Goal: Task Accomplishment & Management: Manage account settings

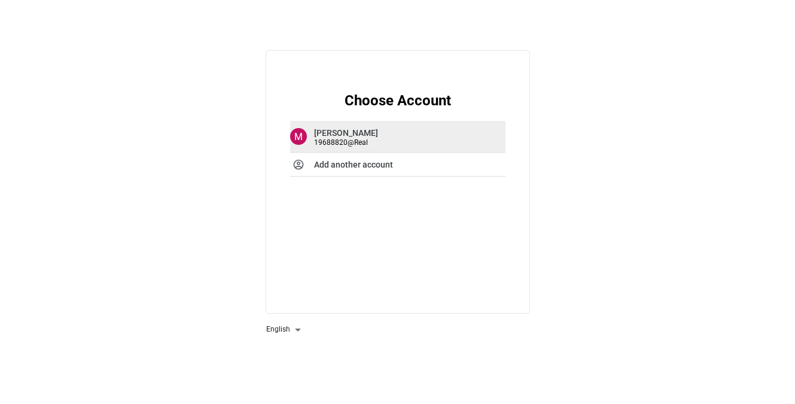
click at [352, 132] on strong "Mirosław Wrona" at bounding box center [346, 133] width 64 height 10
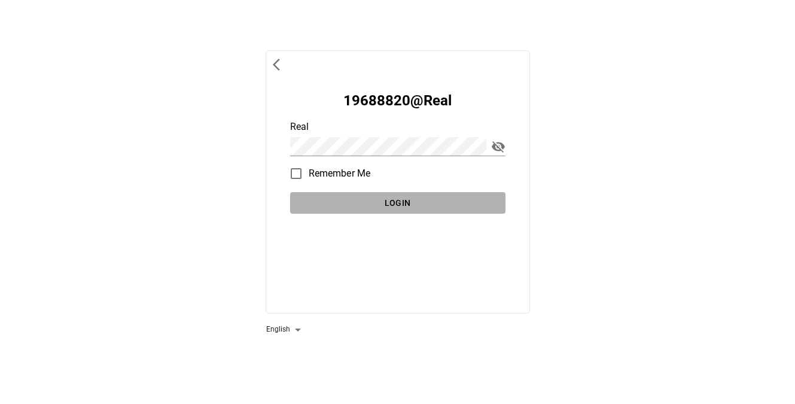
click at [427, 199] on span "Login" at bounding box center [398, 203] width 206 height 15
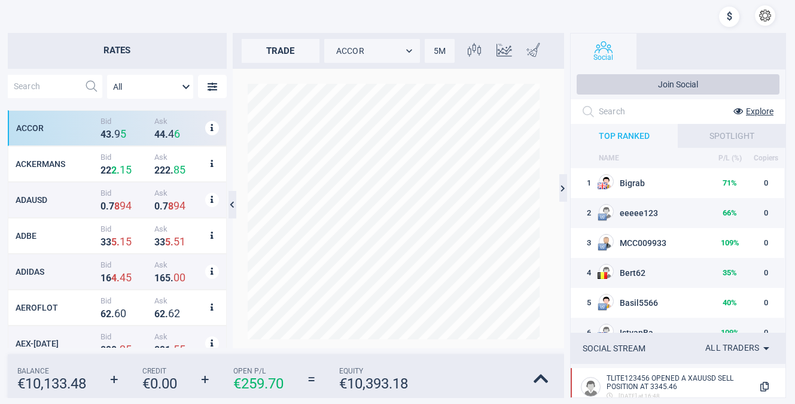
scroll to position [228, 218]
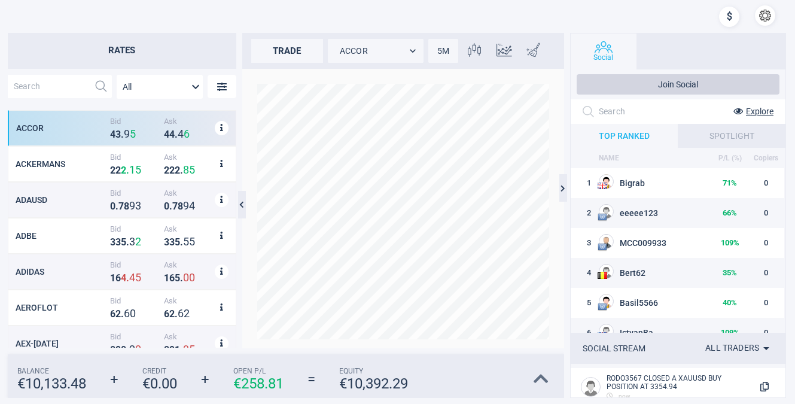
click at [541, 375] on icon at bounding box center [541, 378] width 15 height 17
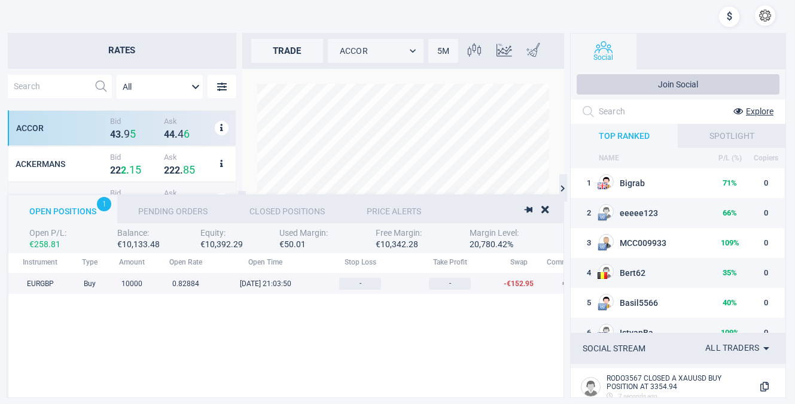
scroll to position [124, 947]
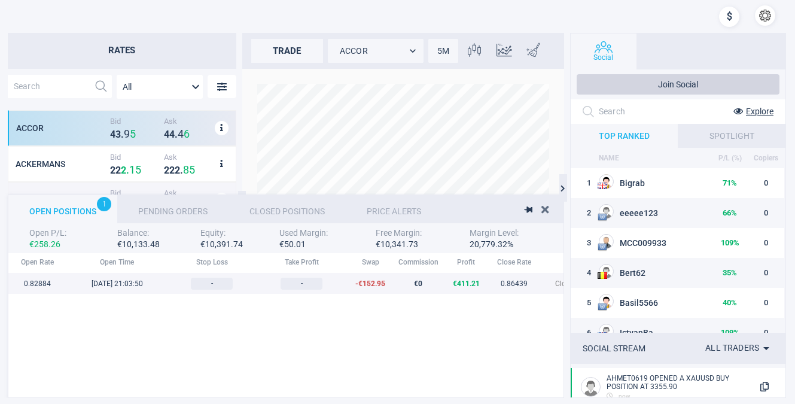
click at [546, 206] on icon at bounding box center [544, 209] width 7 height 11
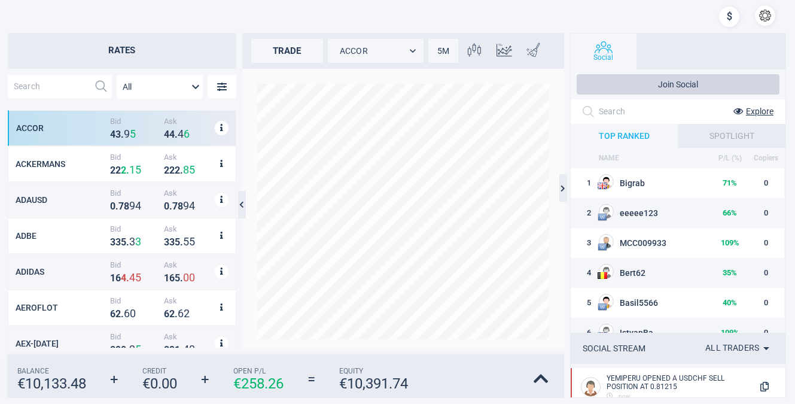
scroll to position [66, 0]
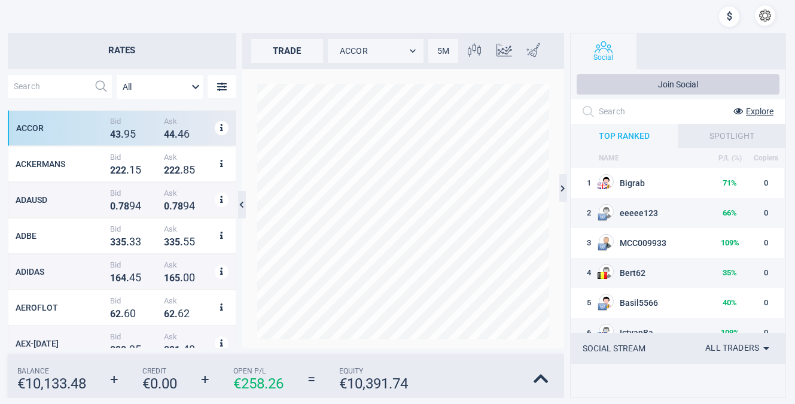
scroll to position [228, 218]
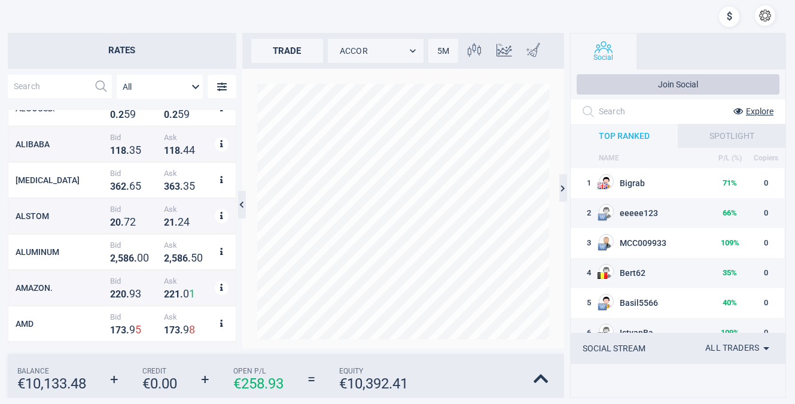
scroll to position [544, 0]
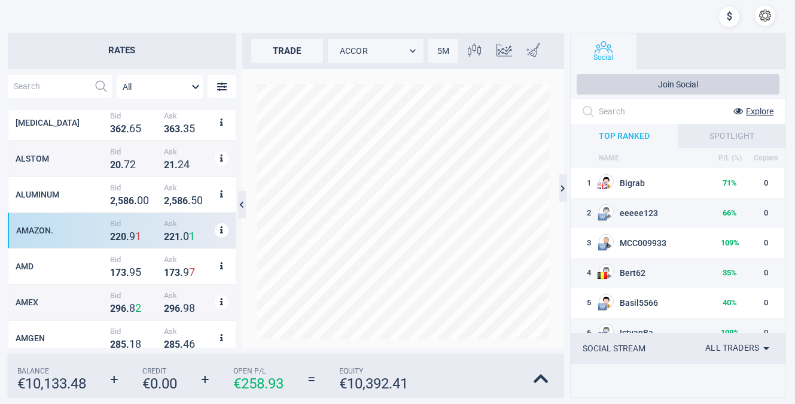
click at [129, 233] on strong "9" at bounding box center [132, 236] width 6 height 13
type input "AMAZON."
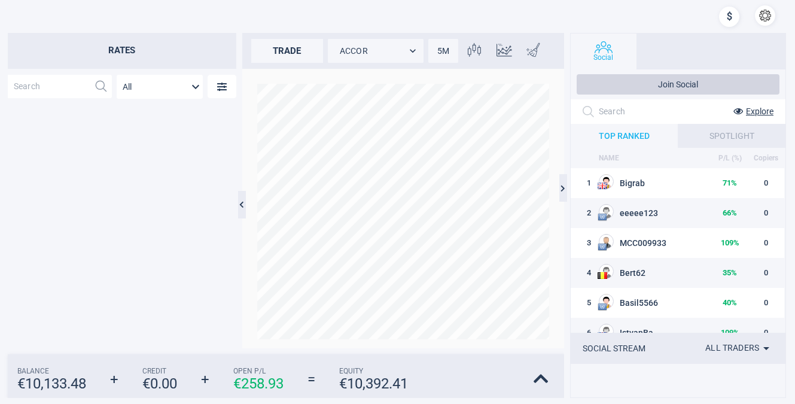
scroll to position [544, 0]
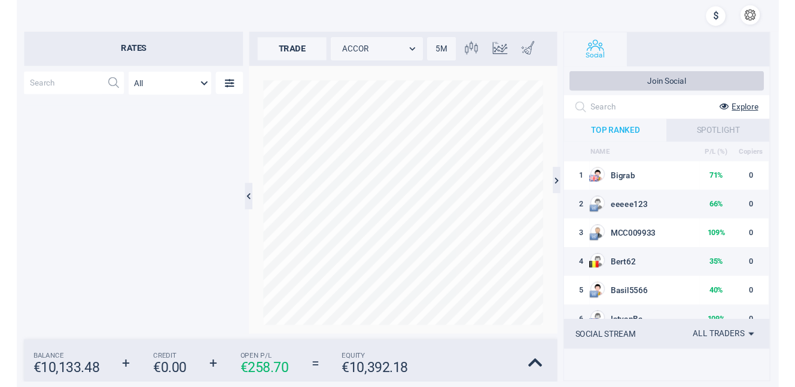
scroll to position [228, 218]
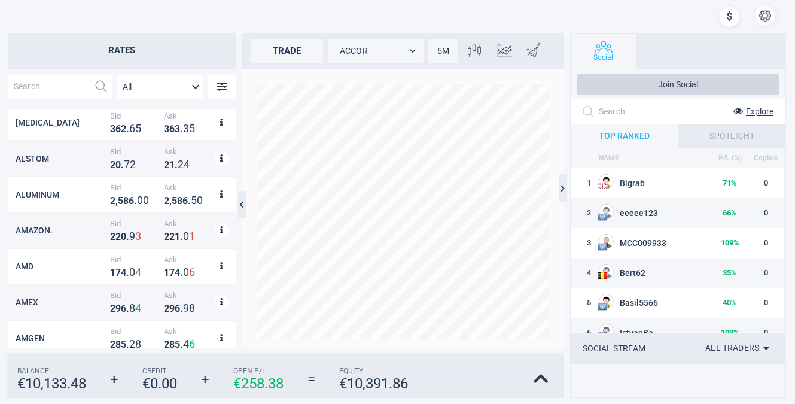
click at [763, 13] on button "button" at bounding box center [765, 15] width 20 height 20
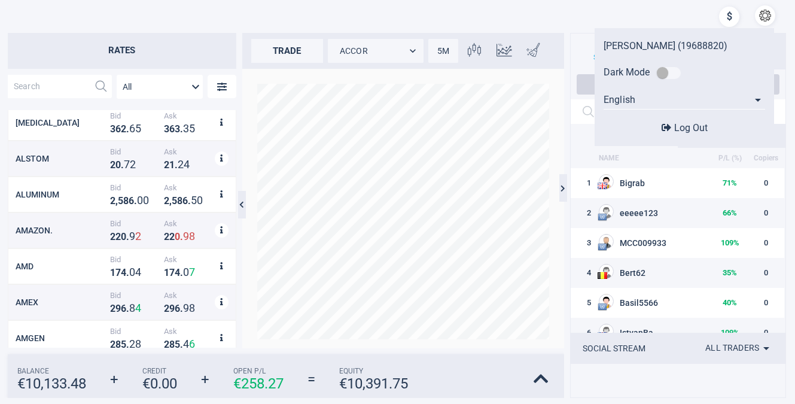
click at [693, 122] on span "Log Out" at bounding box center [691, 127] width 34 height 11
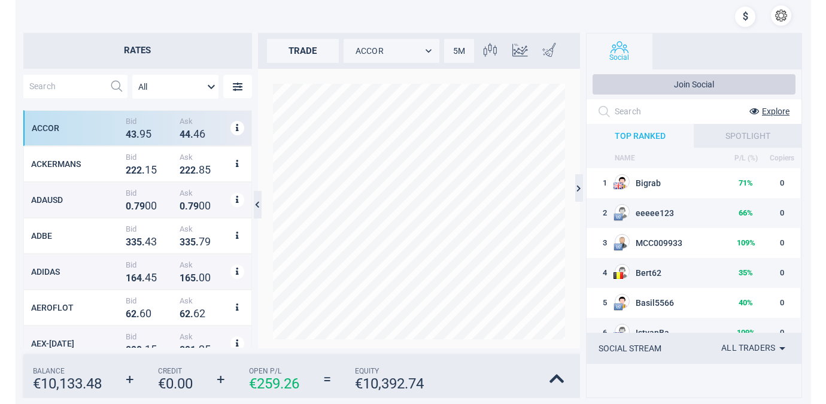
scroll to position [11, 11]
